Goal: Task Accomplishment & Management: Use online tool/utility

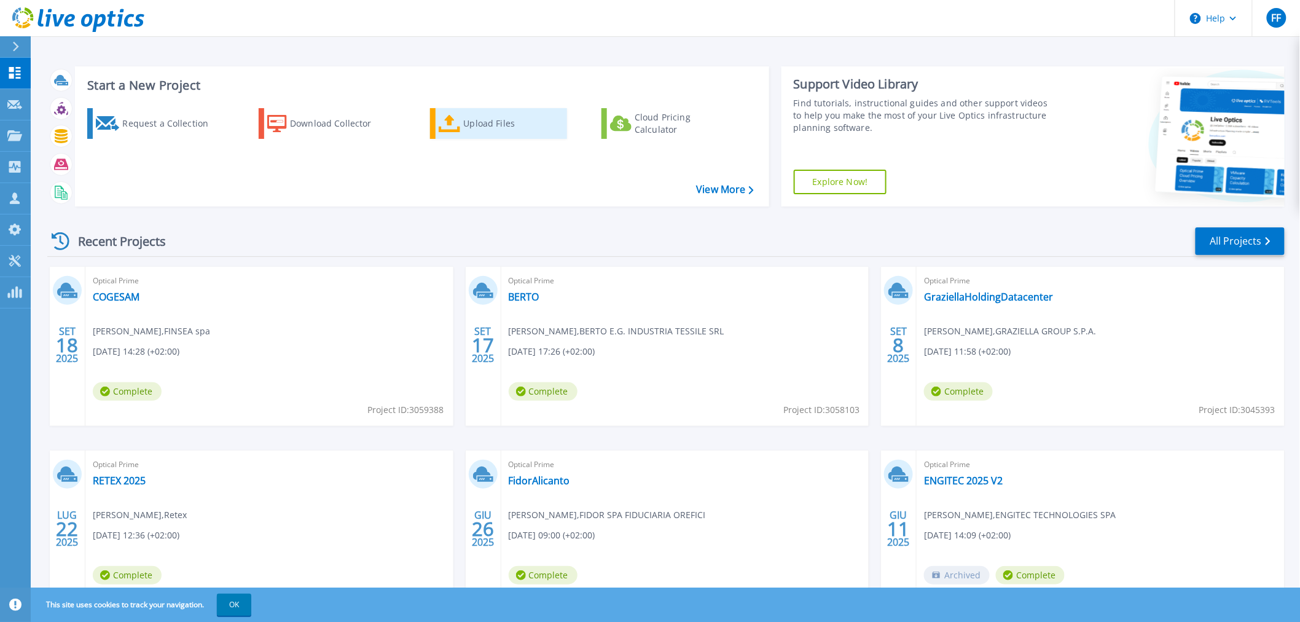
click at [506, 120] on div "Upload Files" at bounding box center [513, 123] width 98 height 25
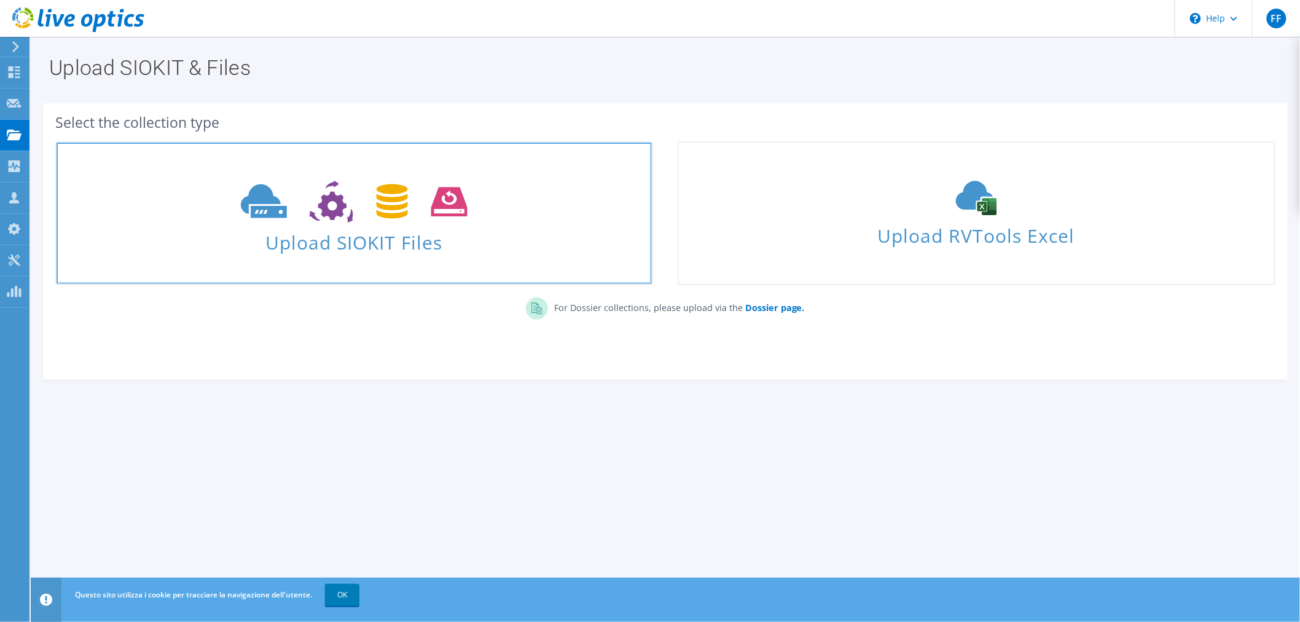
click at [367, 209] on icon at bounding box center [354, 202] width 227 height 42
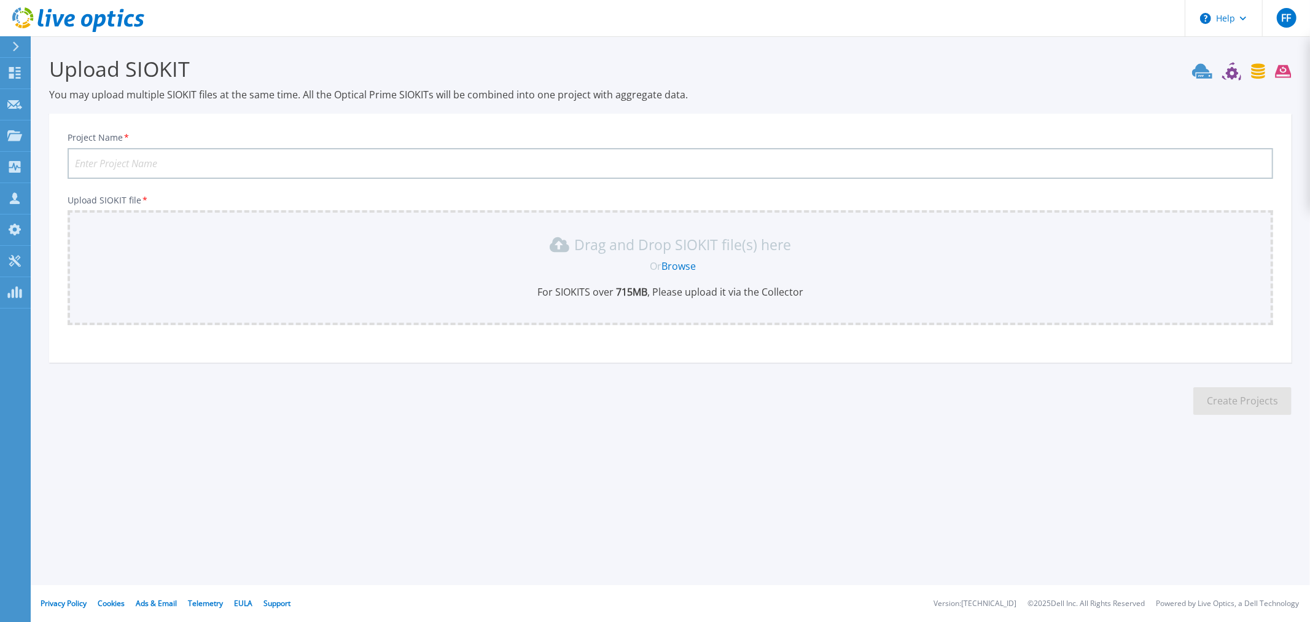
click at [132, 164] on input "Project Name *" at bounding box center [671, 163] width 1206 height 31
type input "Senseca"
click at [714, 292] on p "For SIOKITS over 715 MB , Please upload it via the Collector" at bounding box center [670, 292] width 1191 height 14
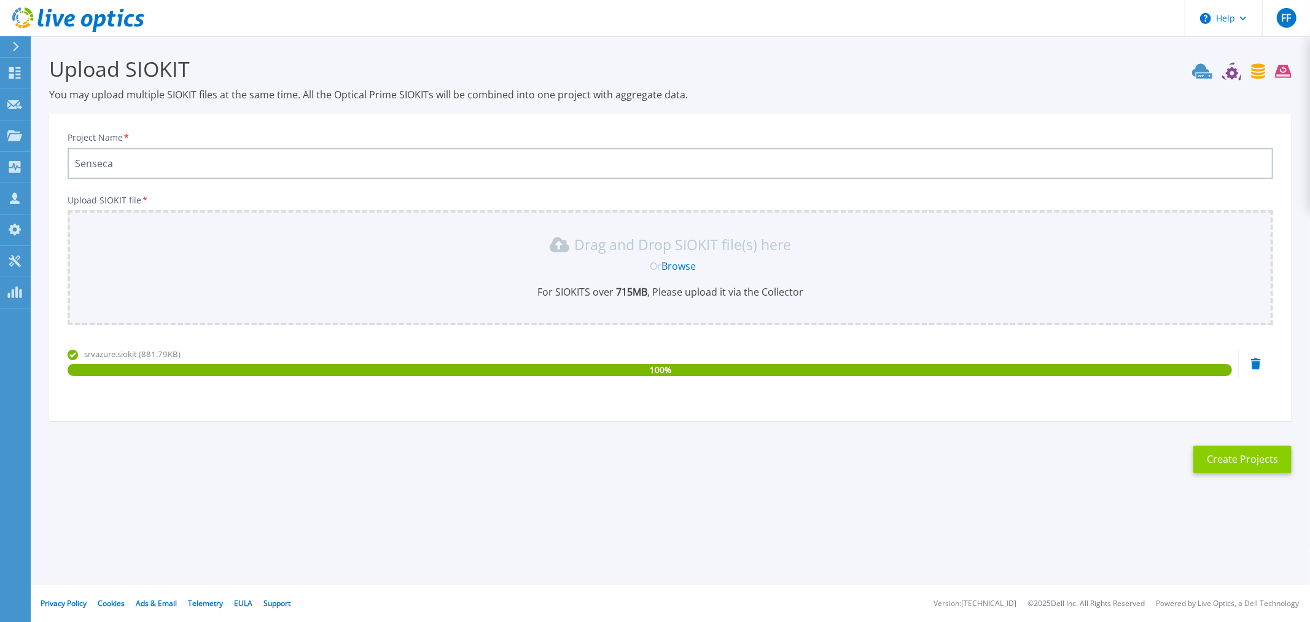
click at [1250, 467] on button "Create Projects" at bounding box center [1242, 459] width 98 height 28
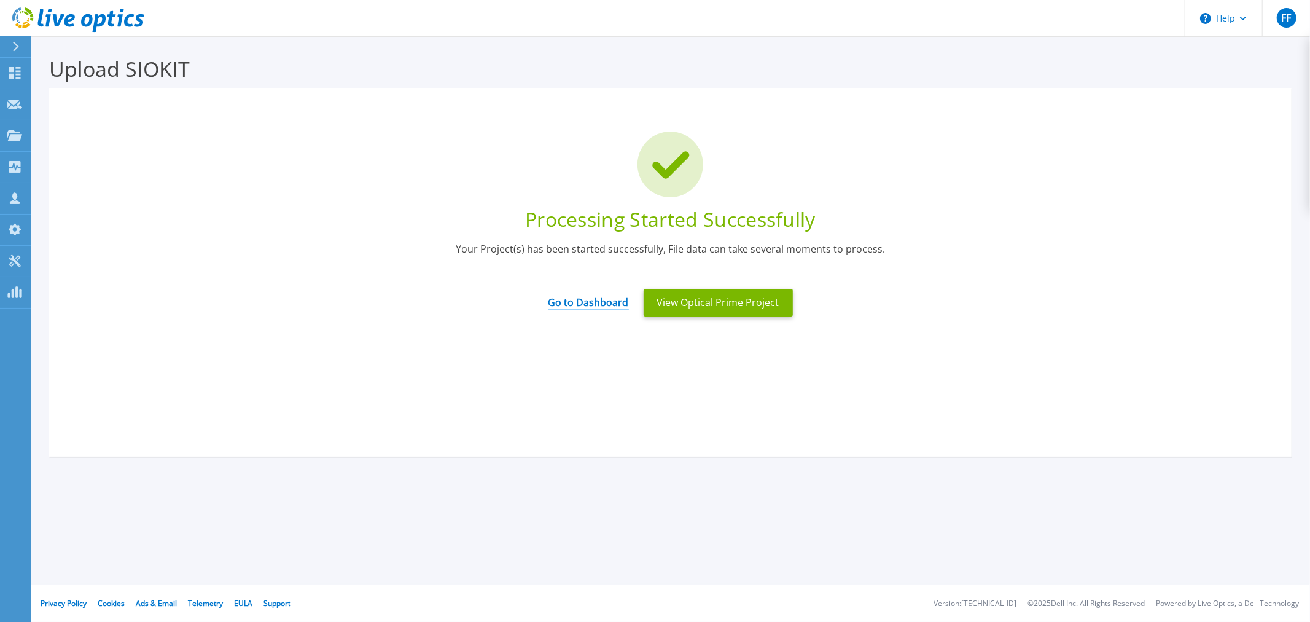
click at [596, 302] on link "Go to Dashboard" at bounding box center [588, 298] width 80 height 24
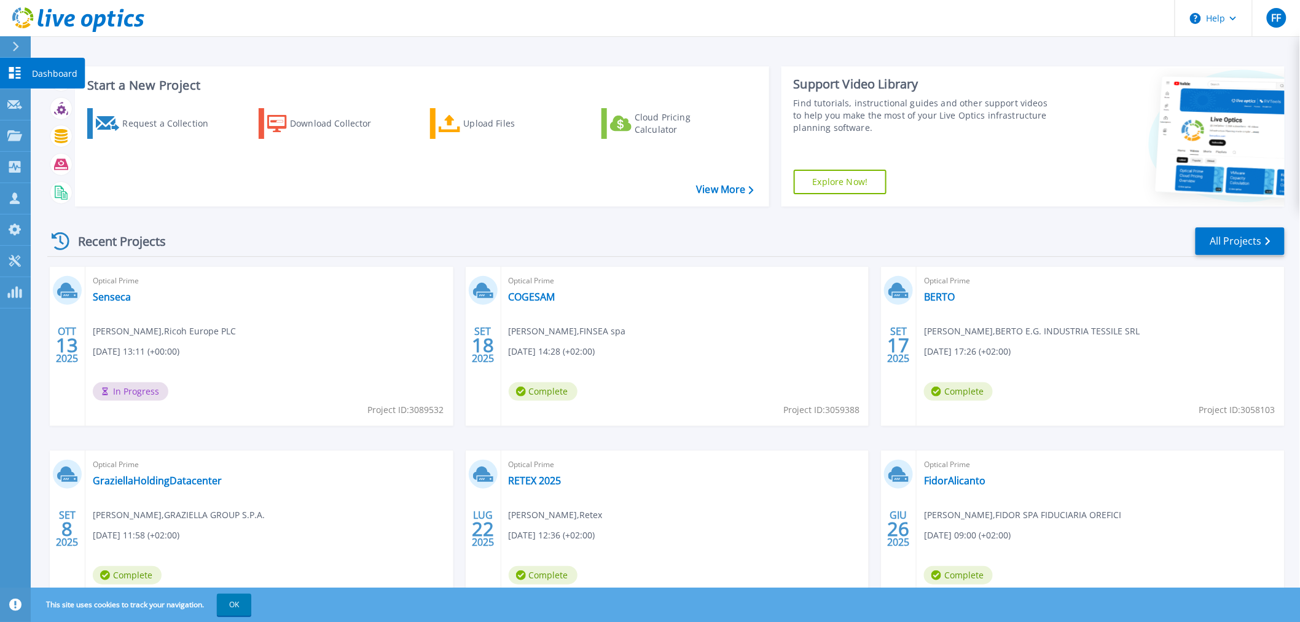
click at [14, 70] on icon at bounding box center [15, 73] width 12 height 12
click at [115, 292] on link "Senseca" at bounding box center [112, 296] width 38 height 12
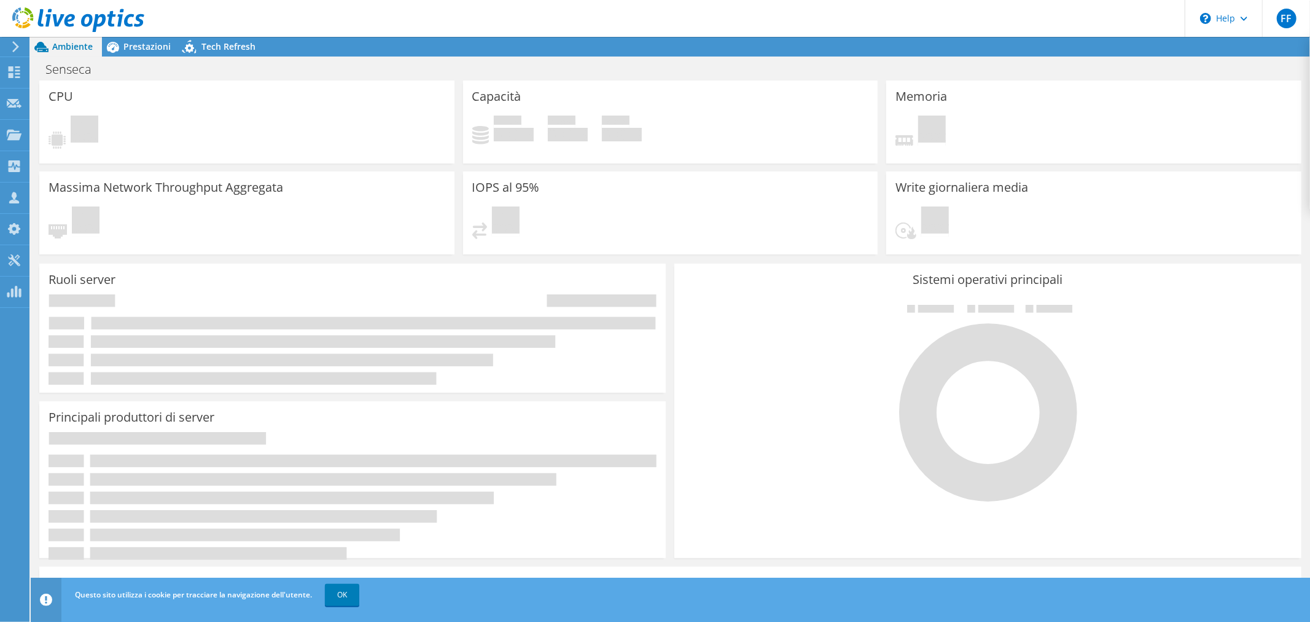
click at [336, 581] on div "Questo sito utilizza i cookie per tracciare la navigazione dell'utente. OK" at bounding box center [693, 594] width 1242 height 34
click at [335, 594] on link "OK" at bounding box center [342, 594] width 34 height 22
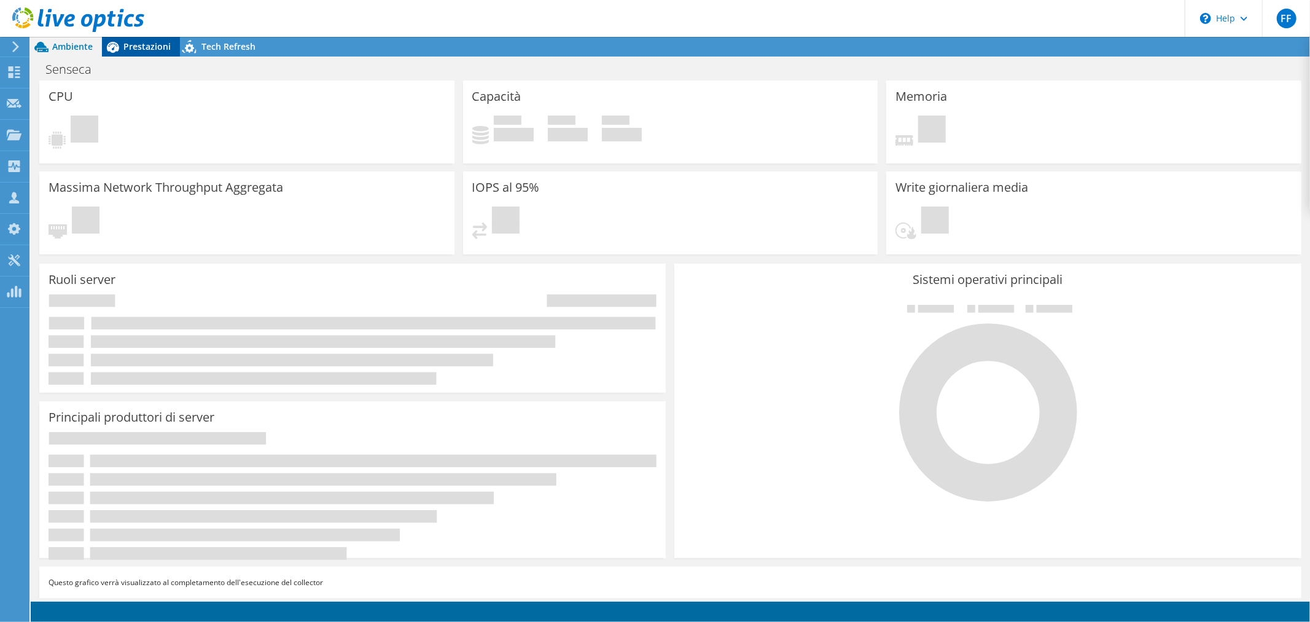
click at [133, 45] on span "Prestazioni" at bounding box center [146, 47] width 47 height 12
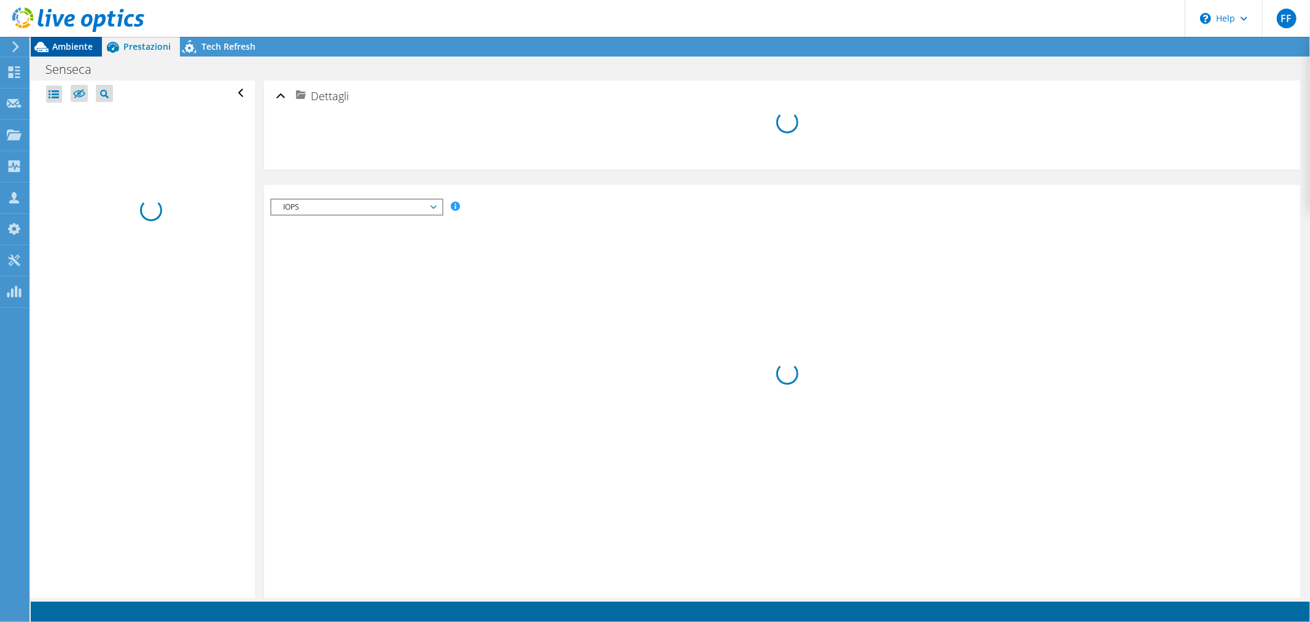
click at [64, 47] on span "Ambiente" at bounding box center [72, 47] width 41 height 12
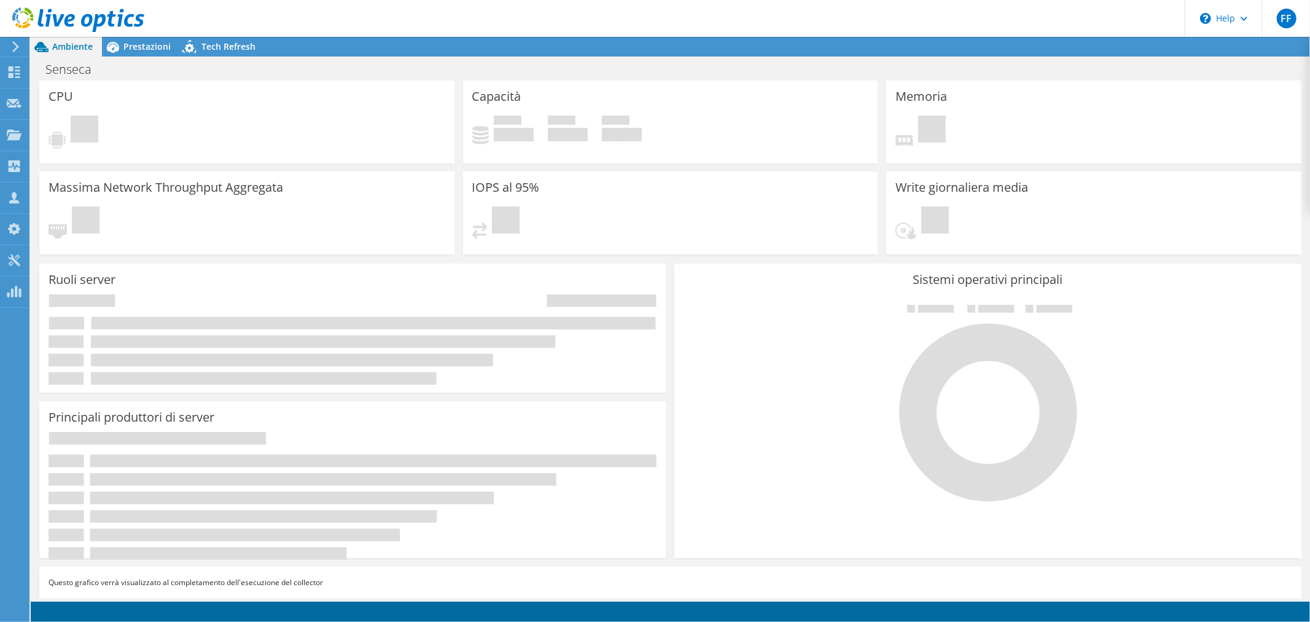
click at [586, 321] on rect at bounding box center [374, 322] width 564 height 12
click at [670, 218] on div "In sospeso" at bounding box center [670, 227] width 397 height 42
click at [222, 46] on span "Tech Refresh" at bounding box center [228, 47] width 54 height 12
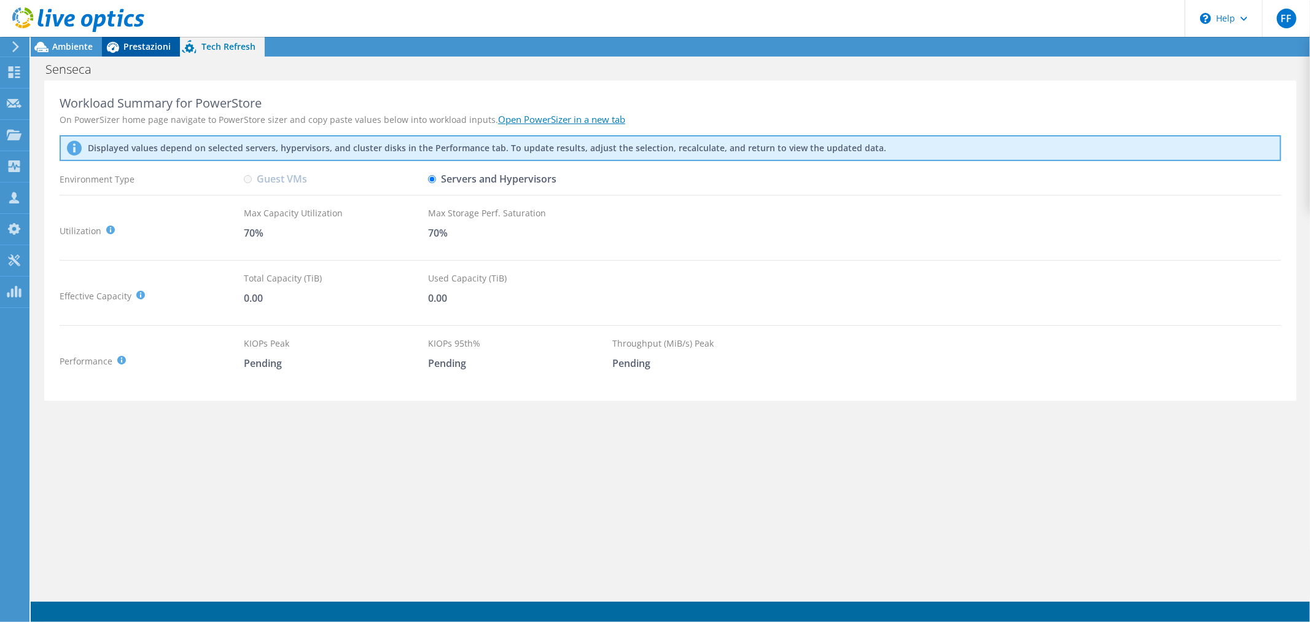
click at [141, 45] on span "Prestazioni" at bounding box center [146, 47] width 47 height 12
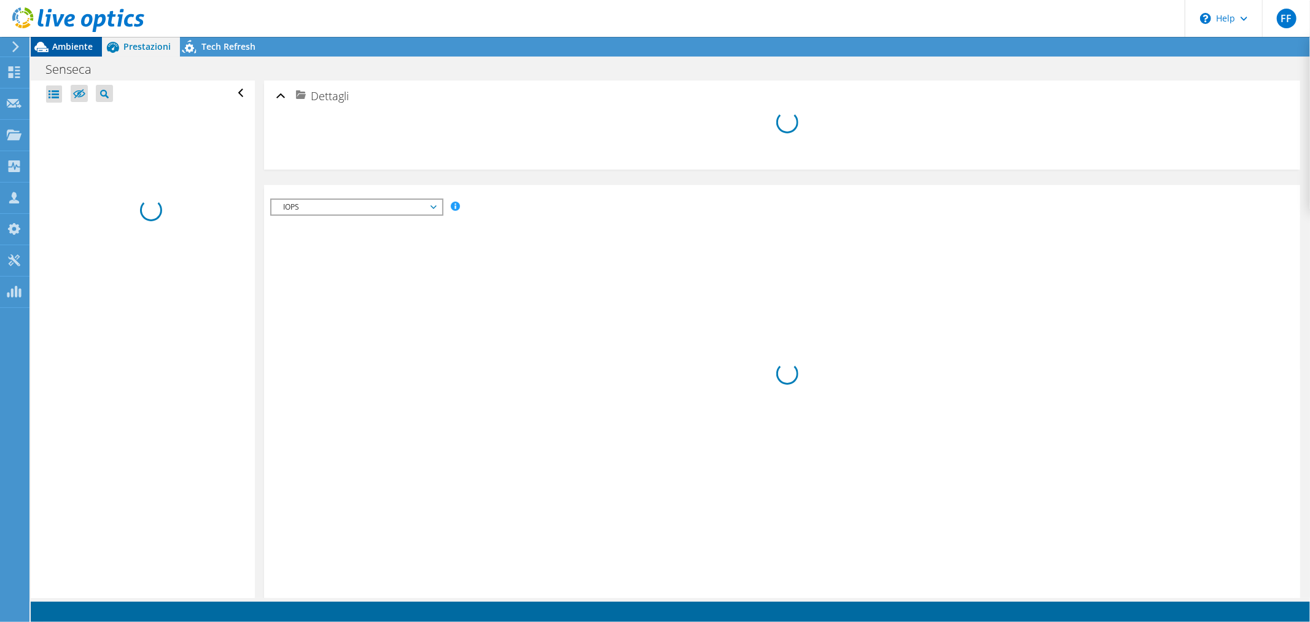
click at [53, 45] on span "Ambiente" at bounding box center [72, 47] width 41 height 12
